Goal: Task Accomplishment & Management: Manage account settings

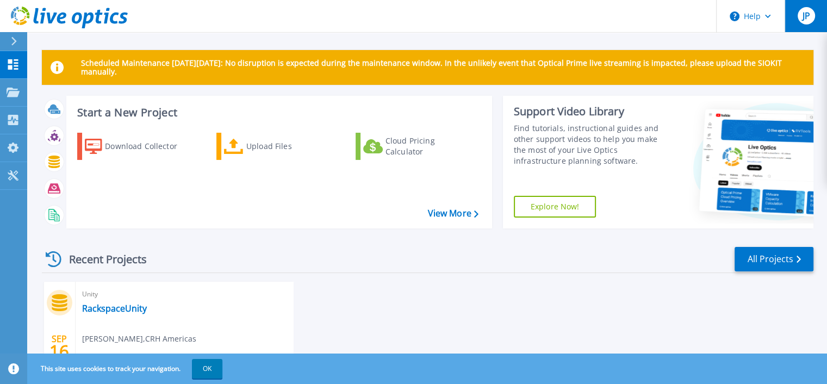
click at [802, 12] on span "JP" at bounding box center [806, 15] width 8 height 9
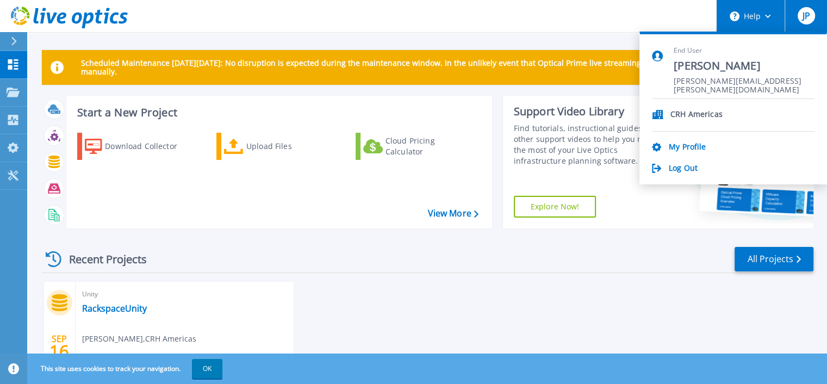
click at [768, 17] on icon at bounding box center [768, 17] width 6 height 4
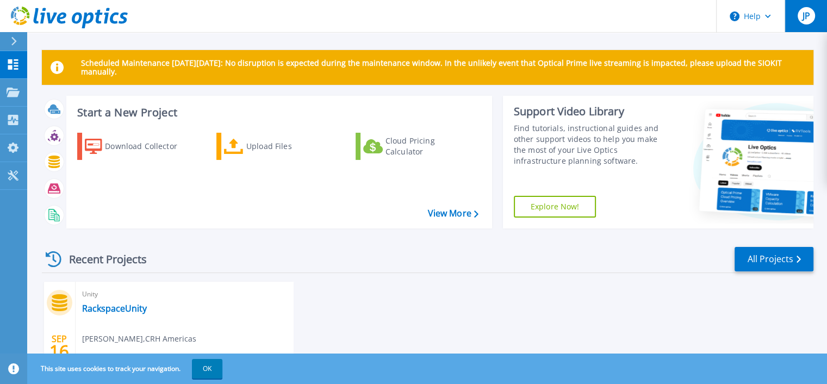
click at [804, 15] on span "JP" at bounding box center [806, 15] width 8 height 9
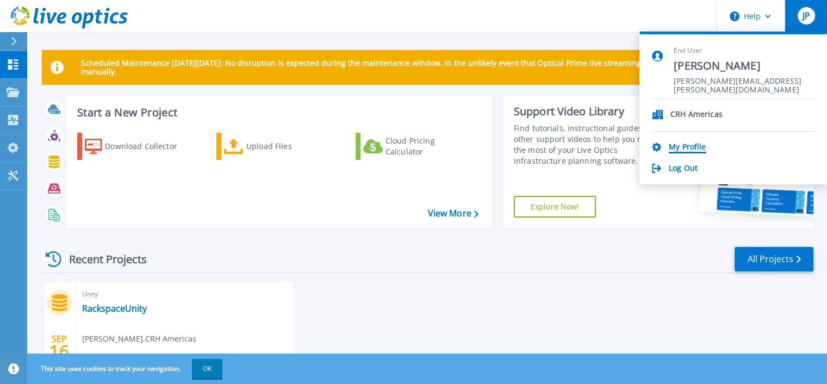
click at [685, 145] on link "My Profile" at bounding box center [686, 147] width 37 height 10
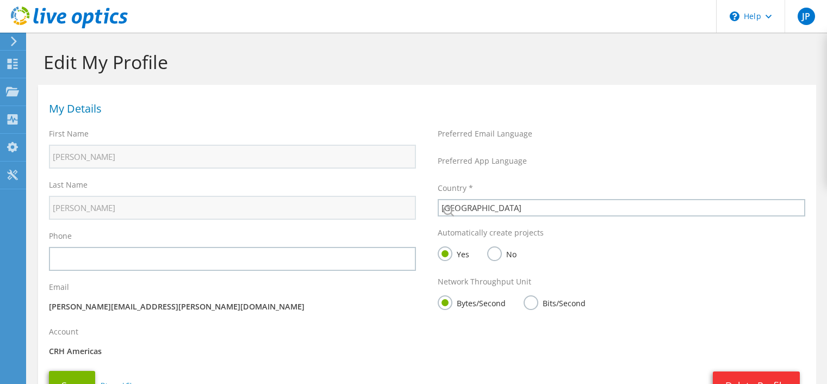
select select "224"
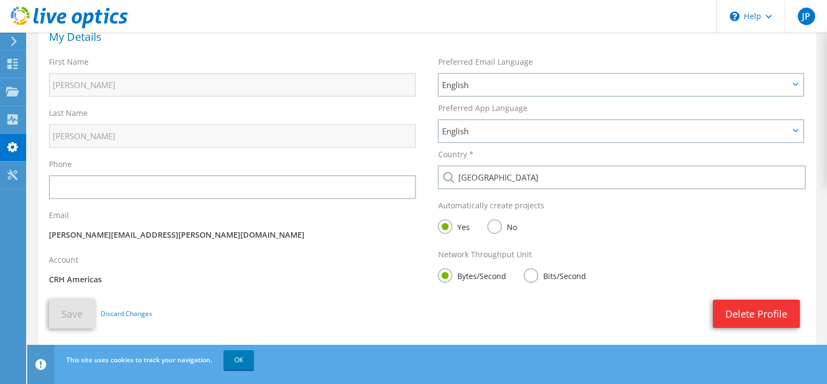
scroll to position [97, 0]
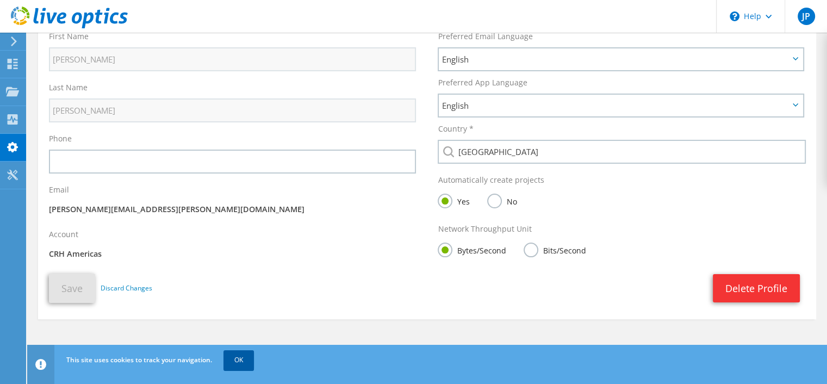
click at [242, 365] on link "OK" at bounding box center [238, 360] width 30 height 20
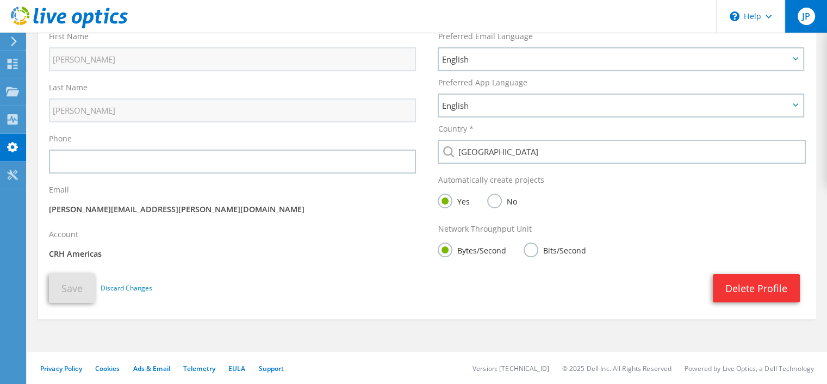
click at [794, 13] on div "JP" at bounding box center [805, 16] width 42 height 33
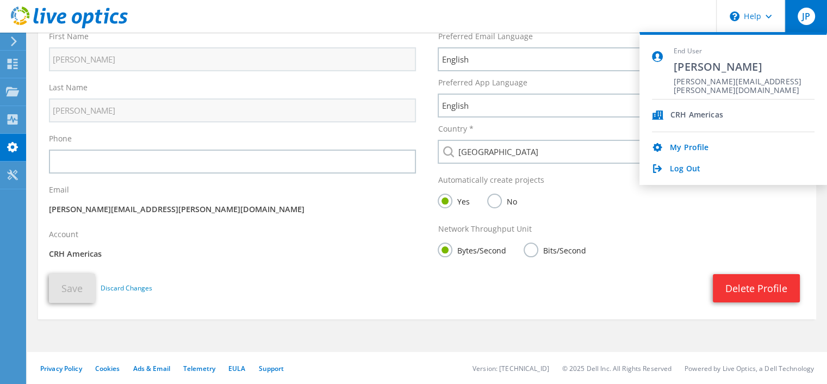
click at [16, 43] on icon at bounding box center [14, 41] width 8 height 10
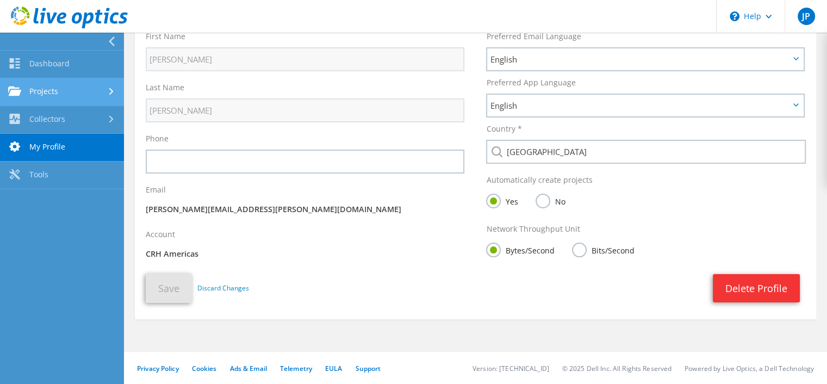
click at [52, 95] on link "Projects" at bounding box center [62, 92] width 124 height 28
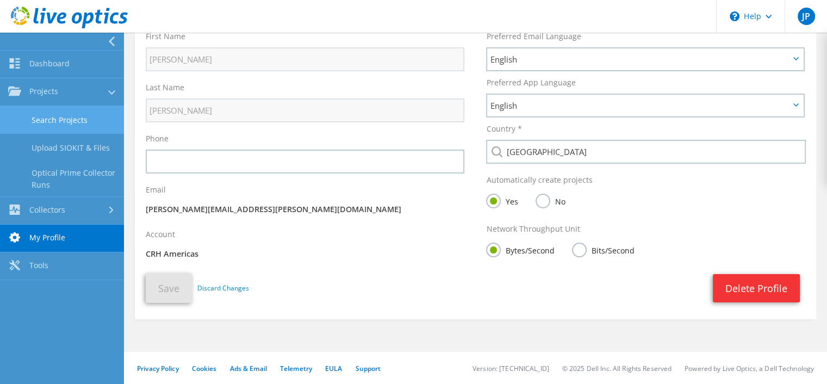
click at [75, 117] on link "Search Projects" at bounding box center [62, 120] width 124 height 28
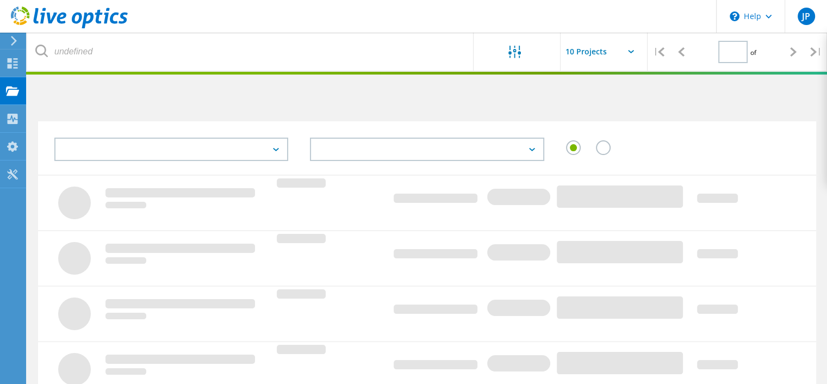
type input "1"
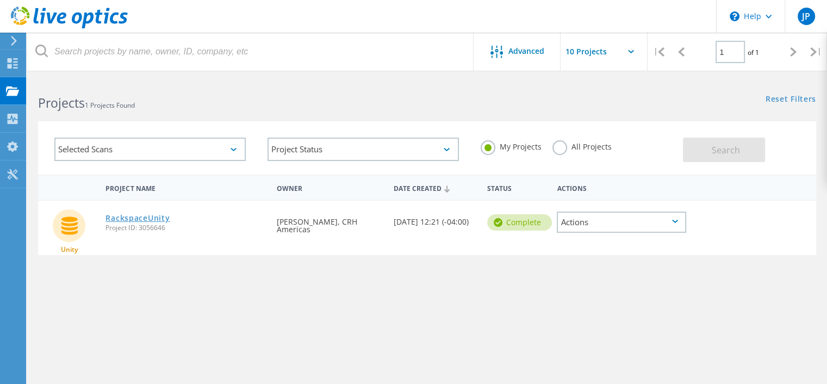
click at [130, 216] on link "RackspaceUnity" at bounding box center [137, 218] width 64 height 8
